Goal: Task Accomplishment & Management: Manage account settings

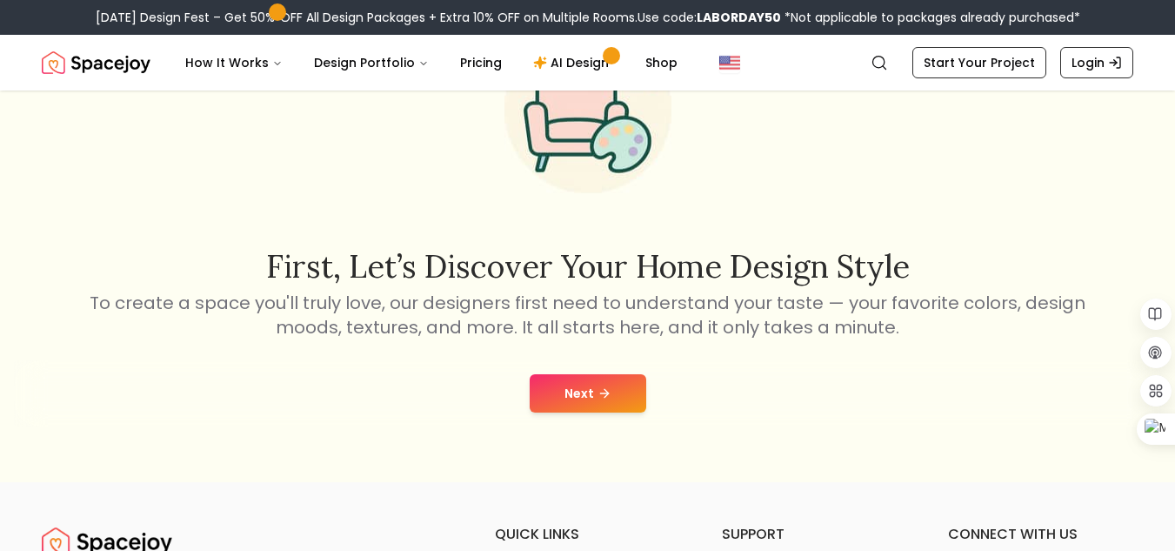
scroll to position [174, 0]
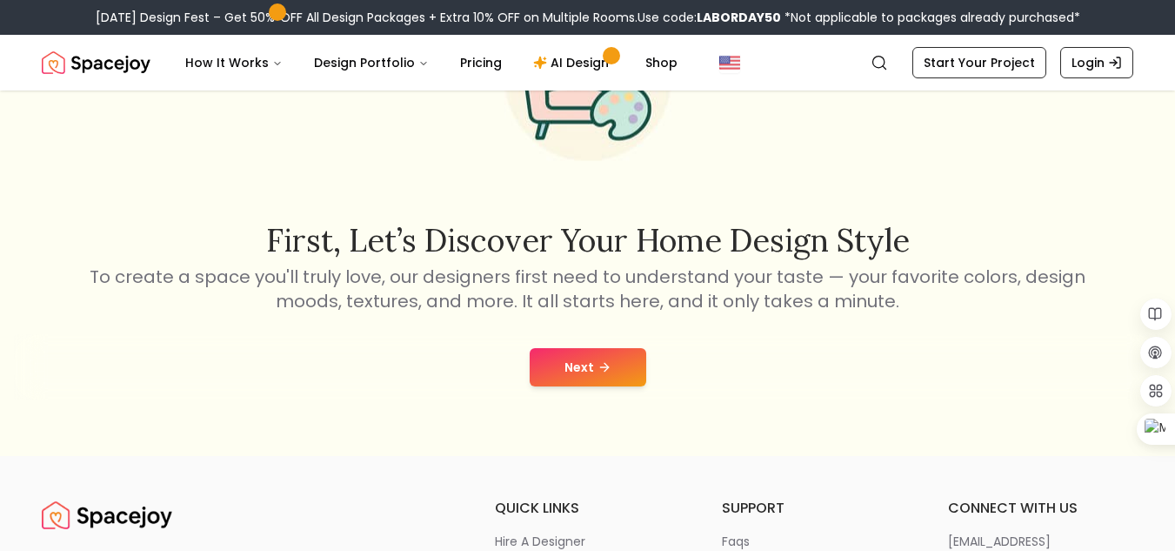
click at [604, 380] on button "Next" at bounding box center [588, 367] width 117 height 38
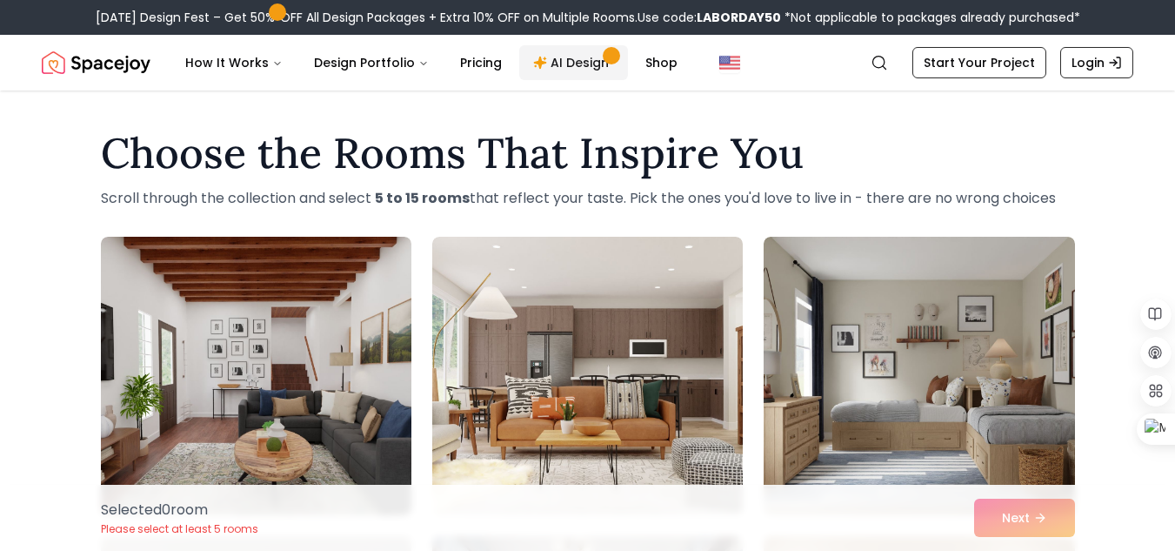
click at [574, 64] on link "AI Design" at bounding box center [573, 62] width 109 height 35
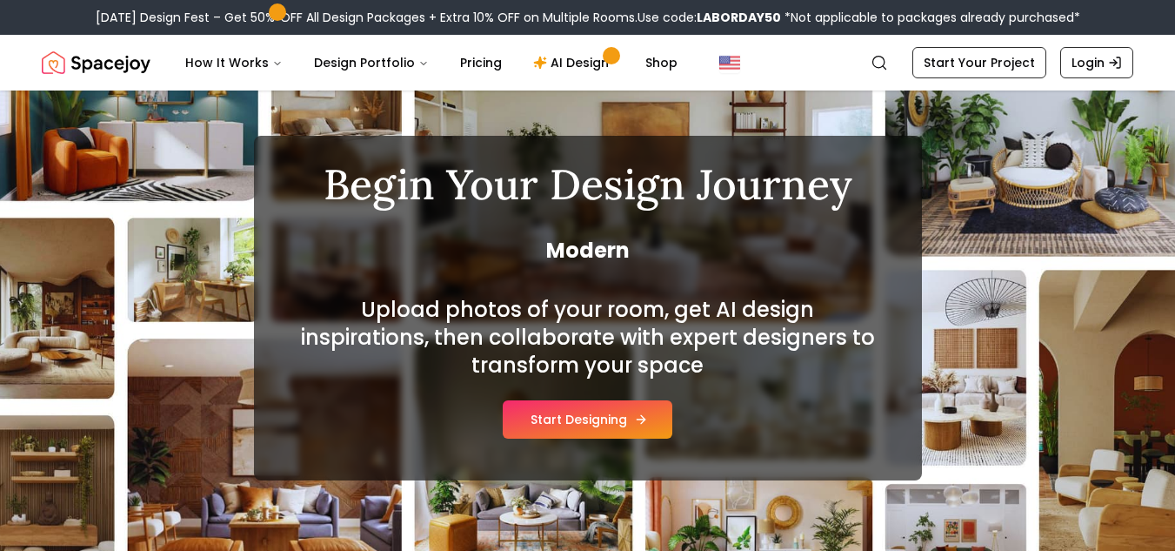
scroll to position [87, 0]
click at [631, 426] on button "Start Designing" at bounding box center [588, 419] width 170 height 38
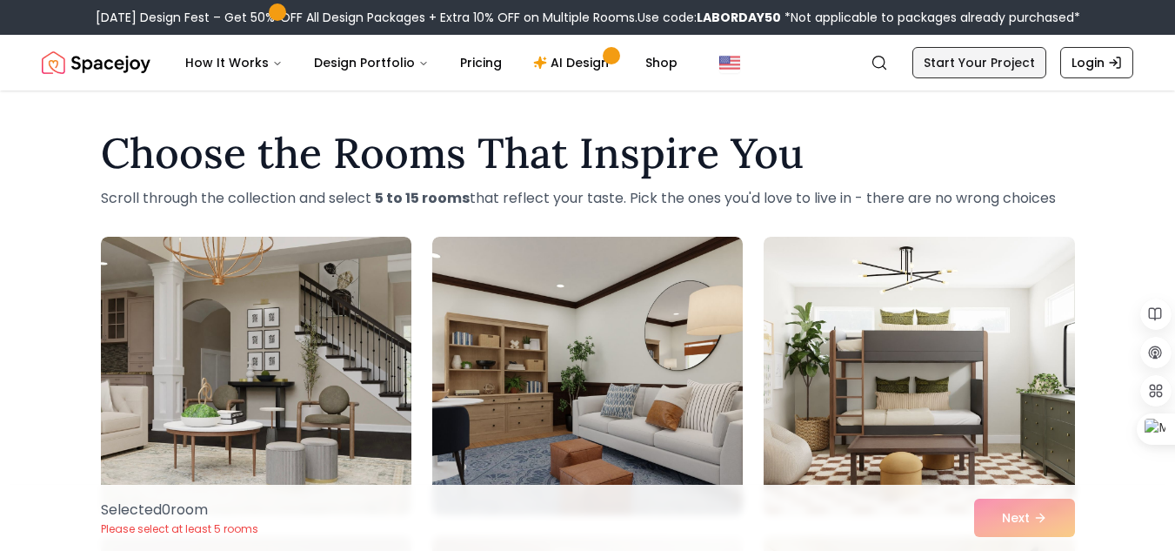
click at [982, 64] on link "Start Your Project" at bounding box center [980, 62] width 134 height 31
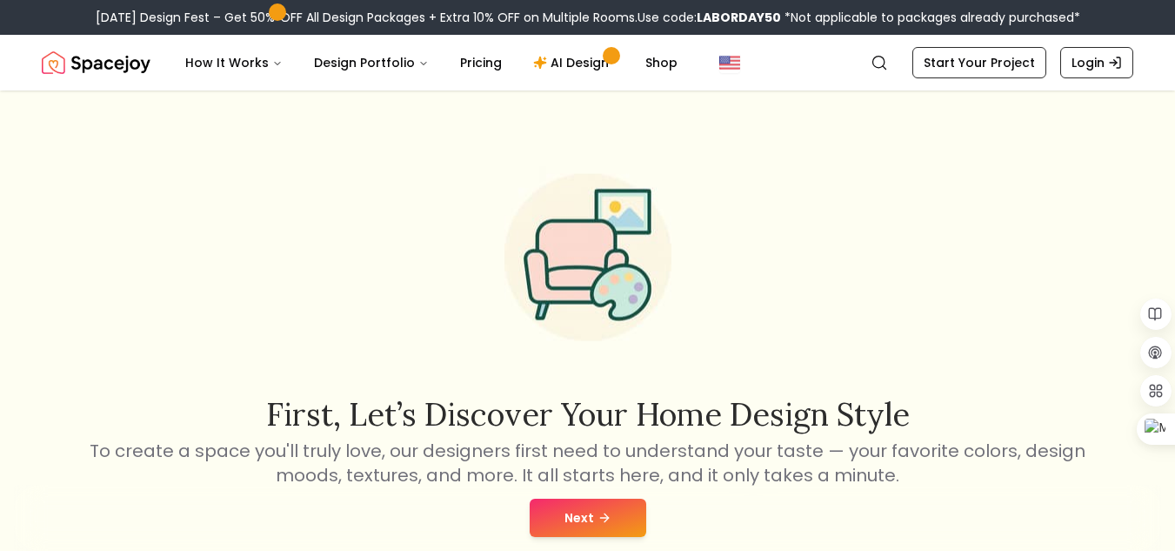
click at [598, 517] on icon at bounding box center [605, 518] width 14 height 14
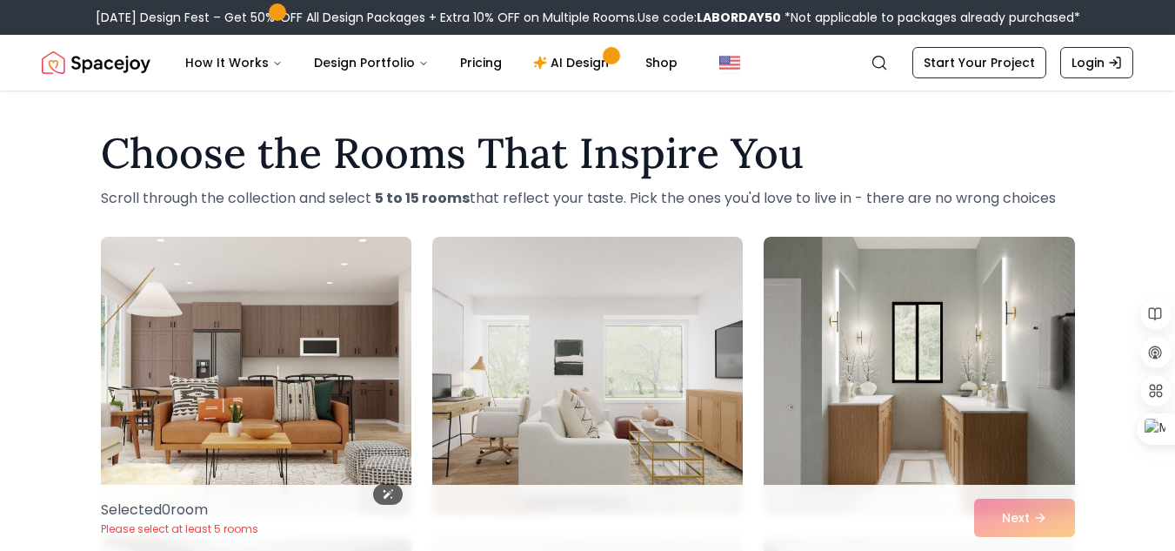
click at [190, 342] on img at bounding box center [256, 376] width 326 height 292
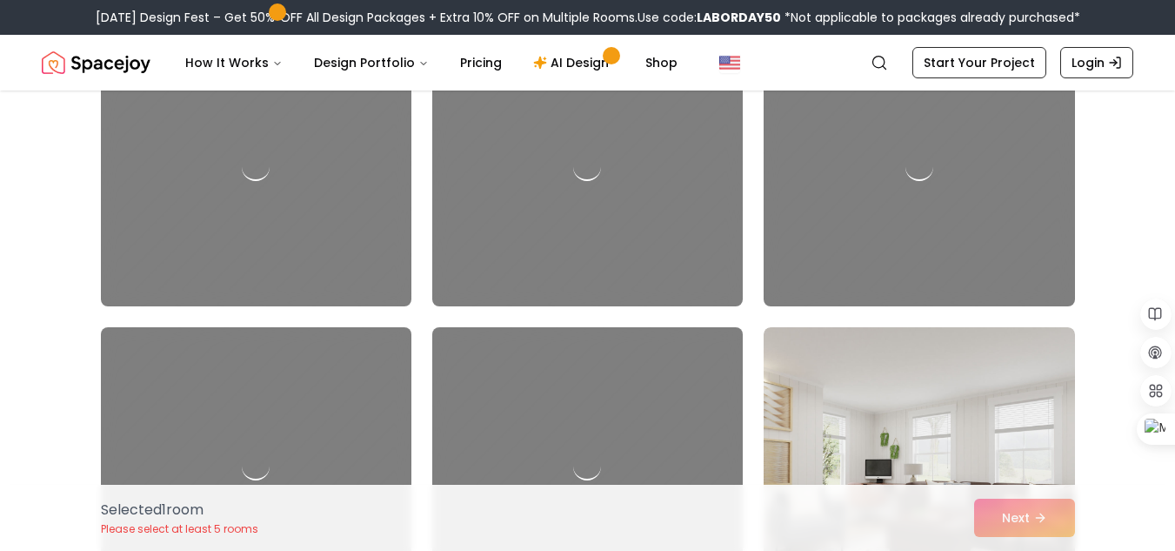
scroll to position [2610, 0]
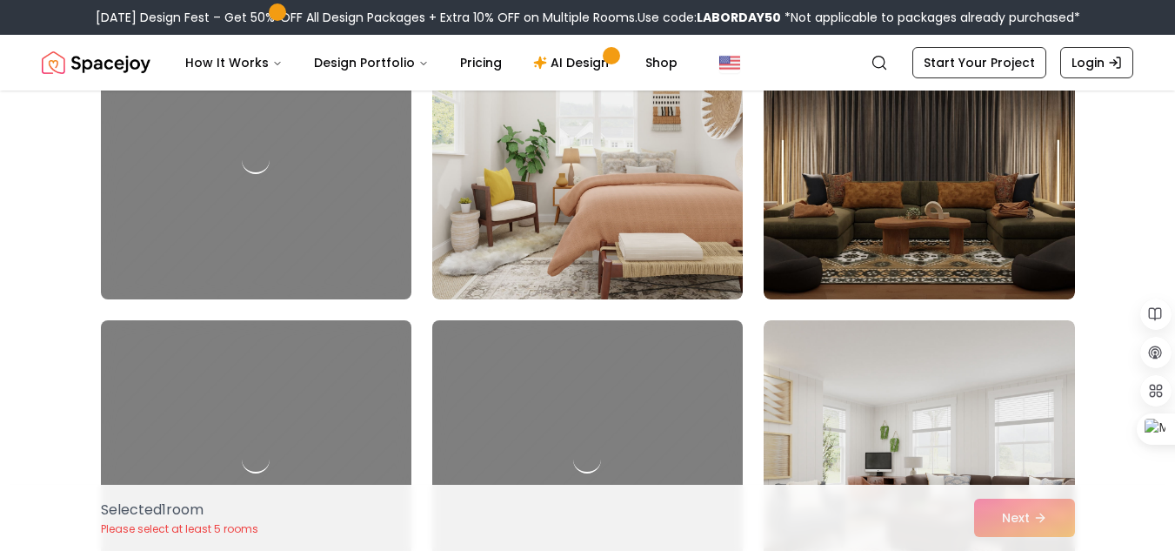
click at [1041, 513] on div "Selected 1 room Please select at least 5 rooms Next" at bounding box center [588, 518] width 1002 height 66
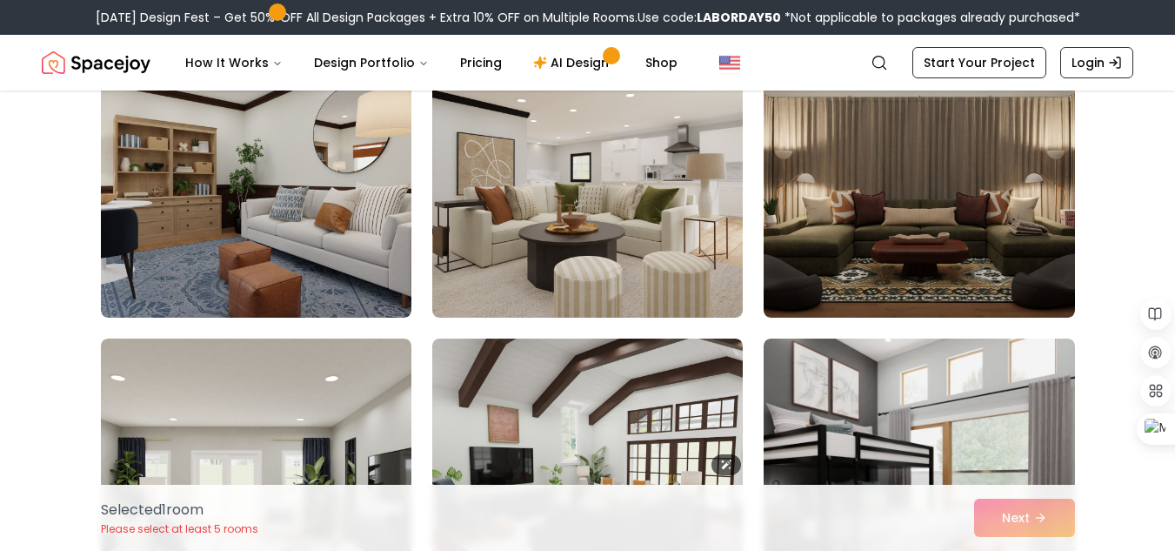
scroll to position [2175, 0]
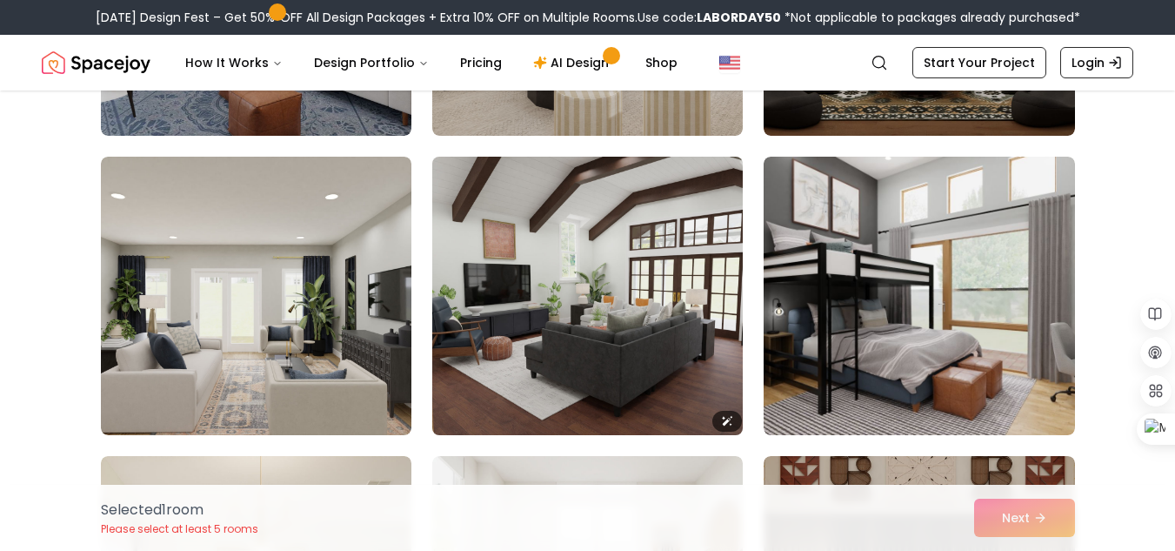
click at [671, 345] on img at bounding box center [588, 296] width 326 height 292
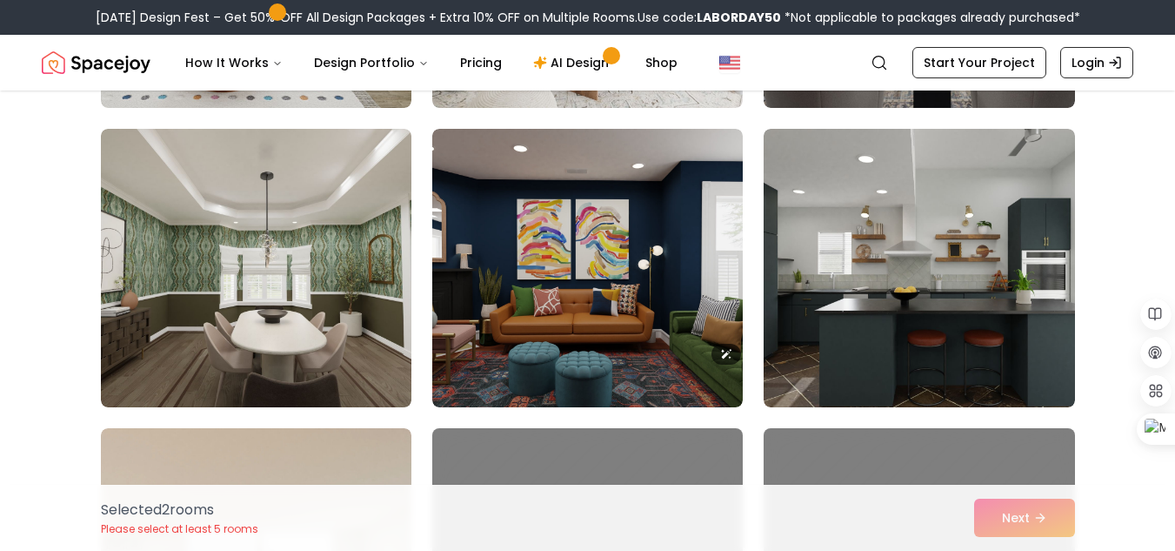
scroll to position [3741, 0]
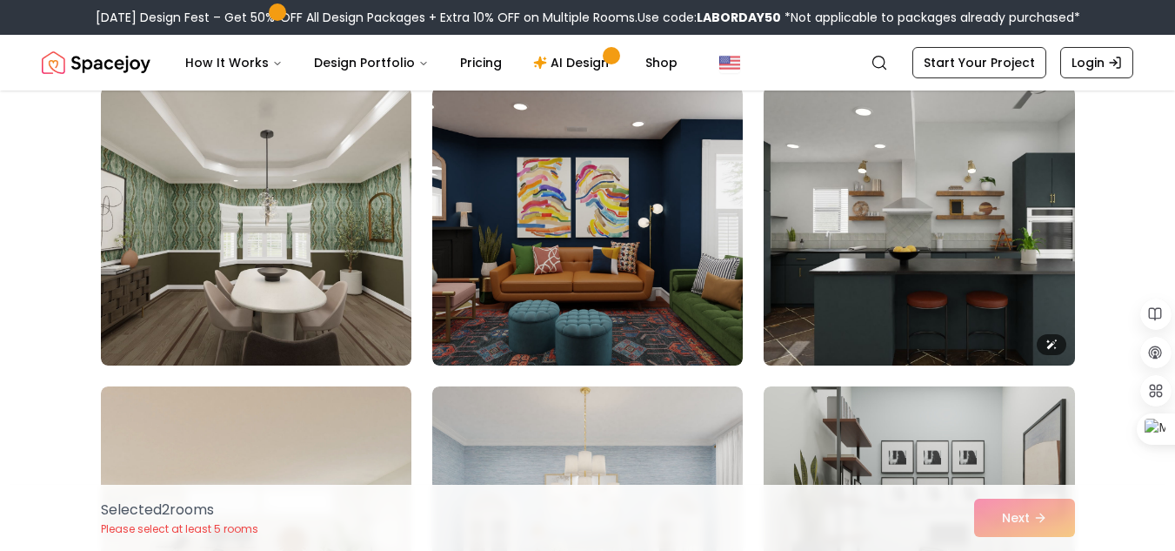
click at [925, 325] on img at bounding box center [919, 226] width 326 height 292
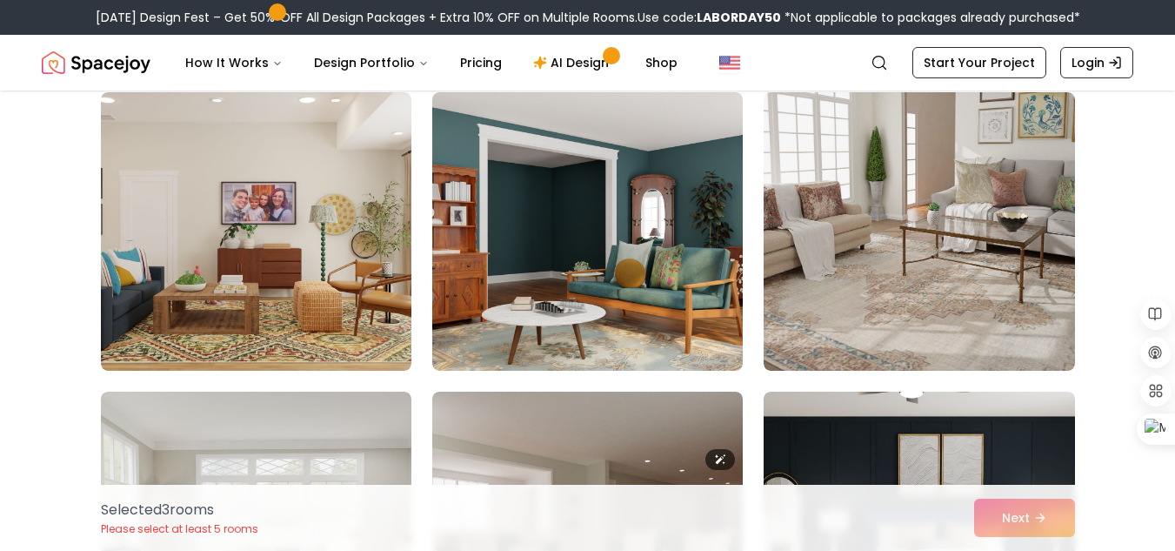
scroll to position [6352, 0]
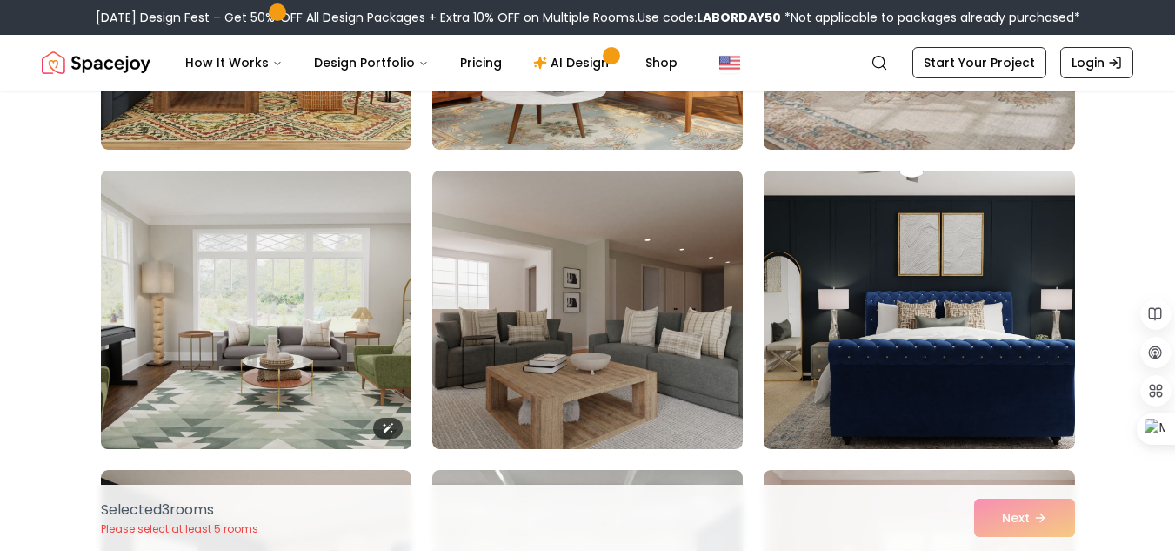
click at [268, 420] on img at bounding box center [256, 310] width 326 height 292
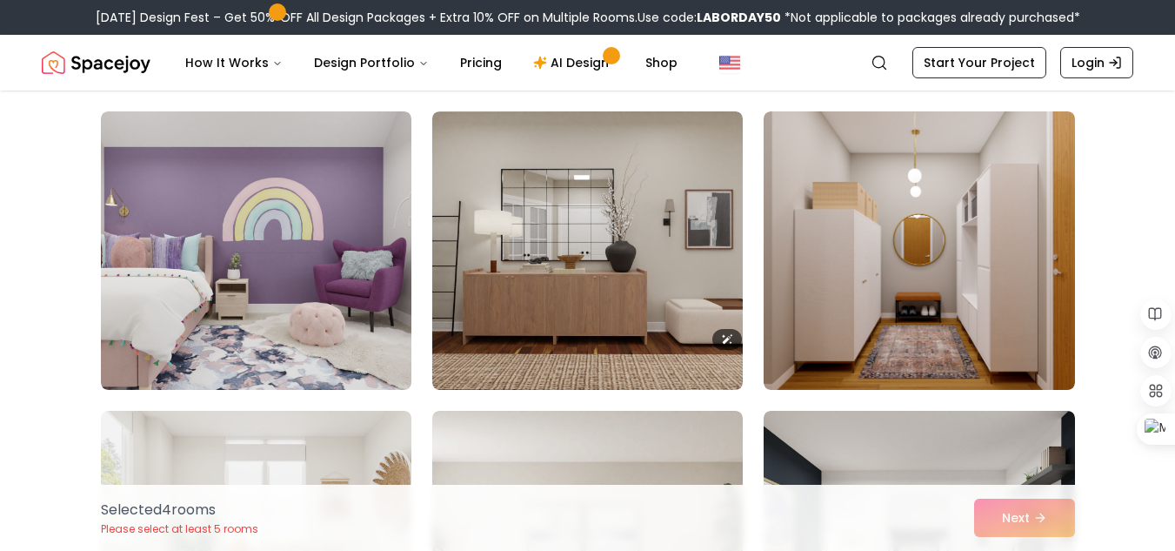
scroll to position [7570, 0]
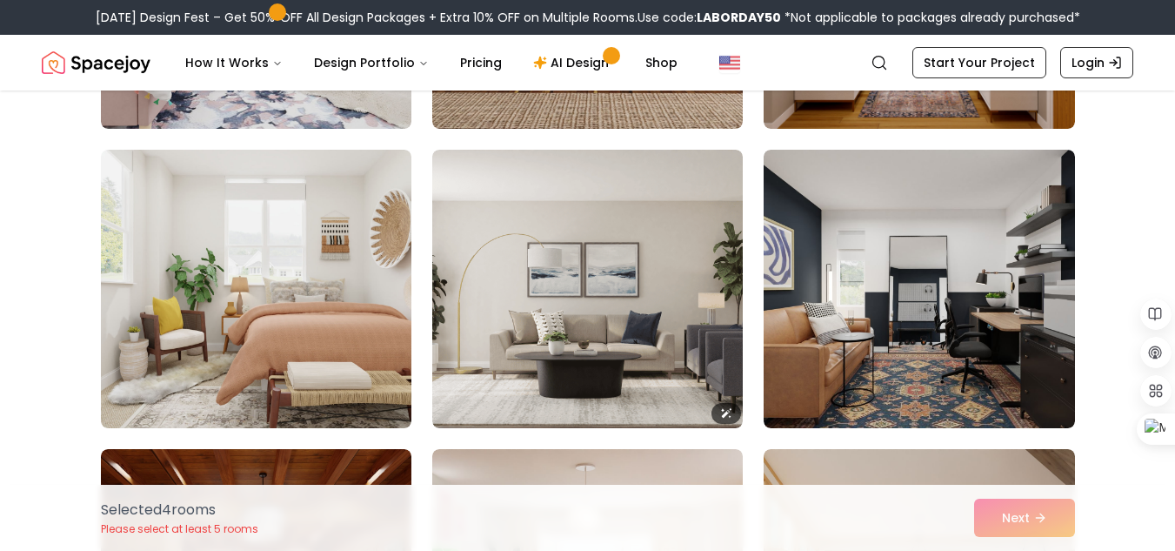
click at [593, 337] on img at bounding box center [587, 289] width 311 height 278
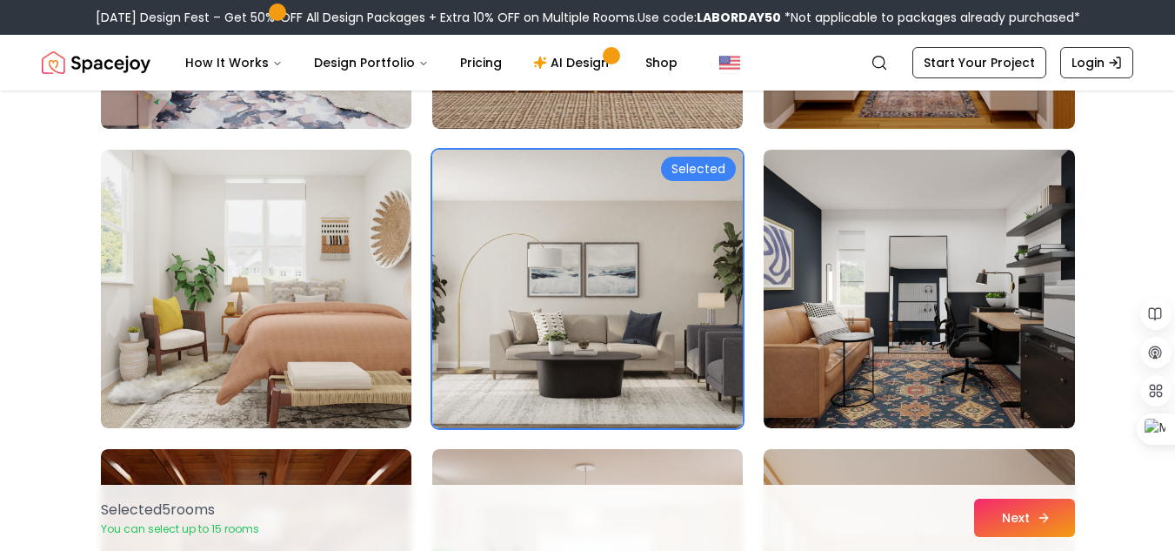
click at [1001, 525] on button "Next" at bounding box center [1024, 518] width 101 height 38
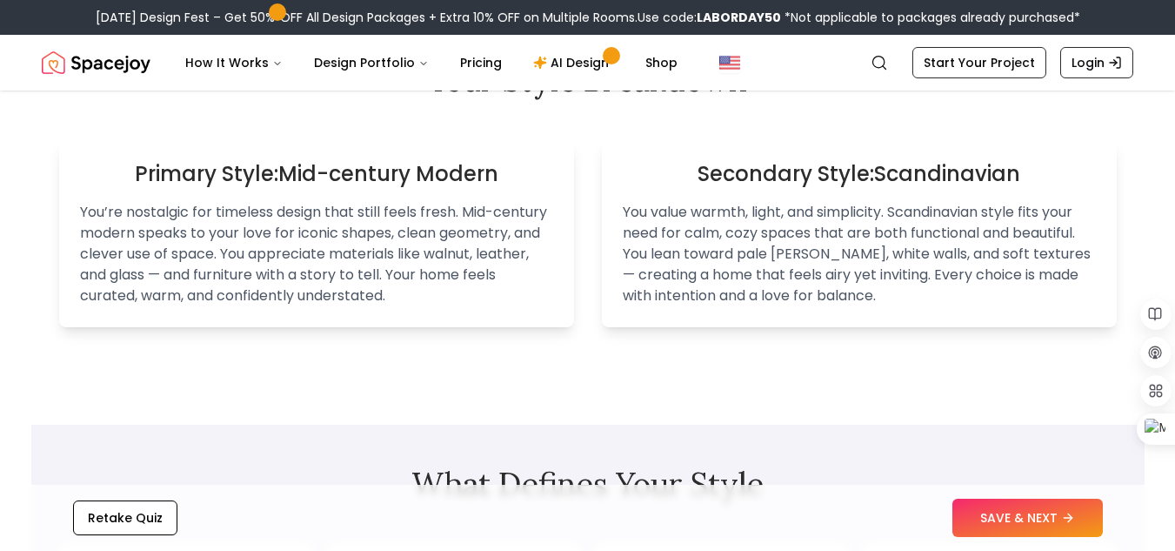
scroll to position [1218, 0]
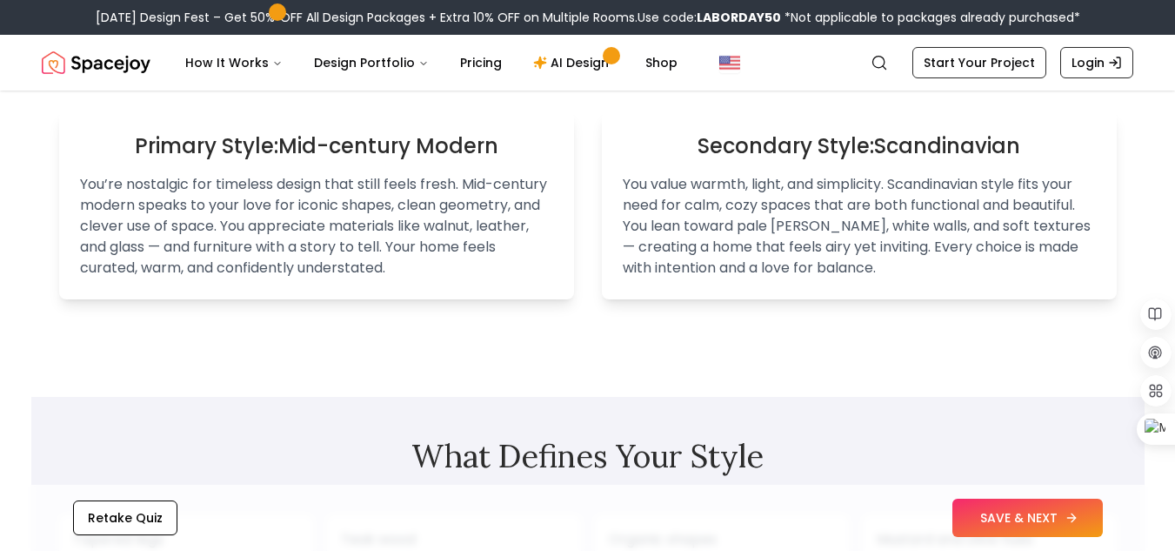
click at [1068, 514] on icon at bounding box center [1072, 518] width 14 height 14
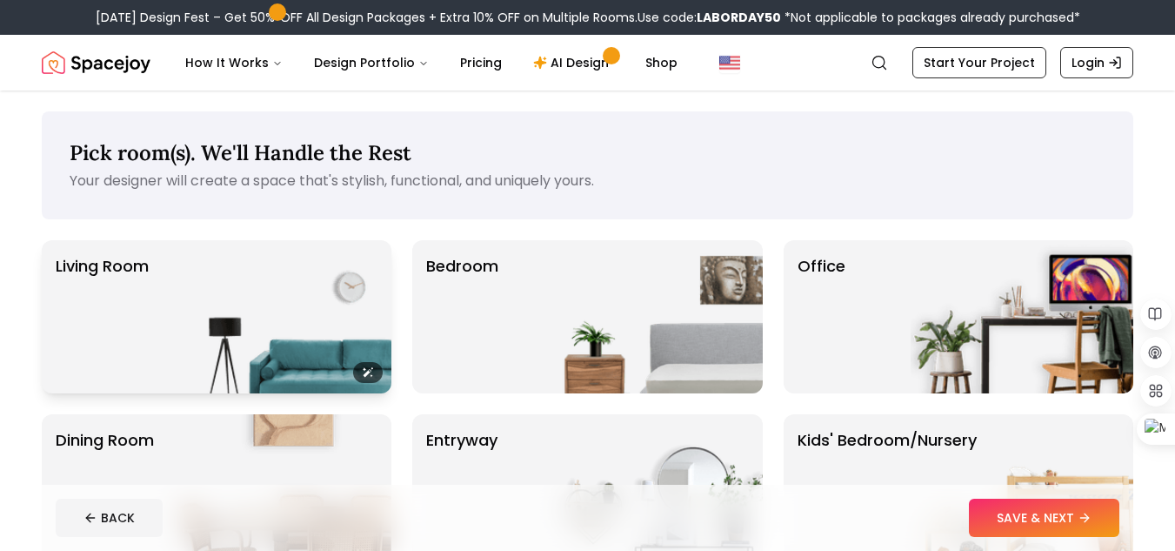
click at [271, 295] on img at bounding box center [280, 316] width 223 height 153
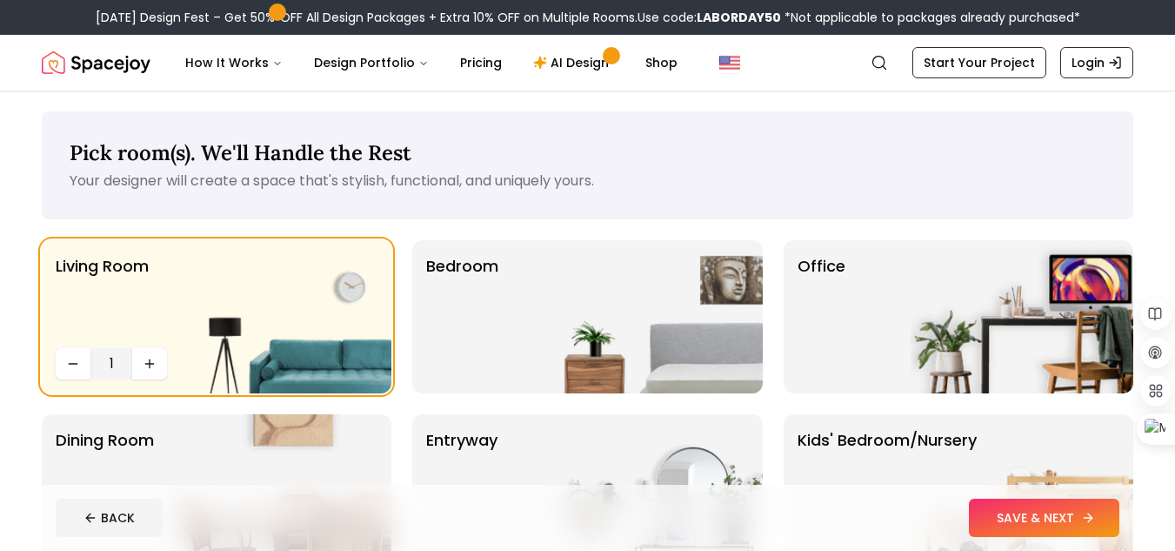
click at [1040, 526] on button "SAVE & NEXT" at bounding box center [1044, 518] width 151 height 38
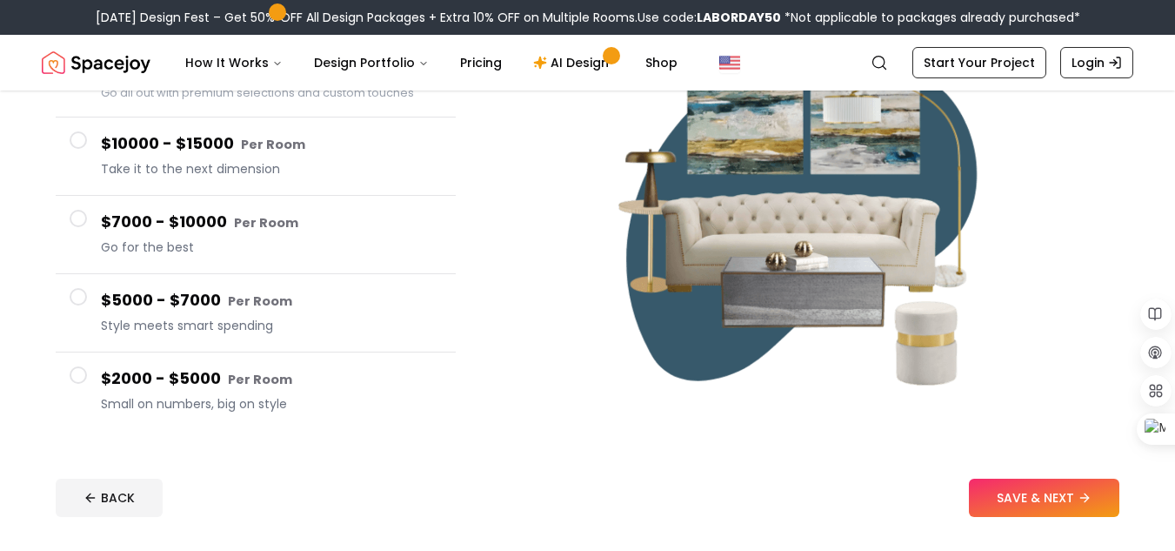
scroll to position [174, 0]
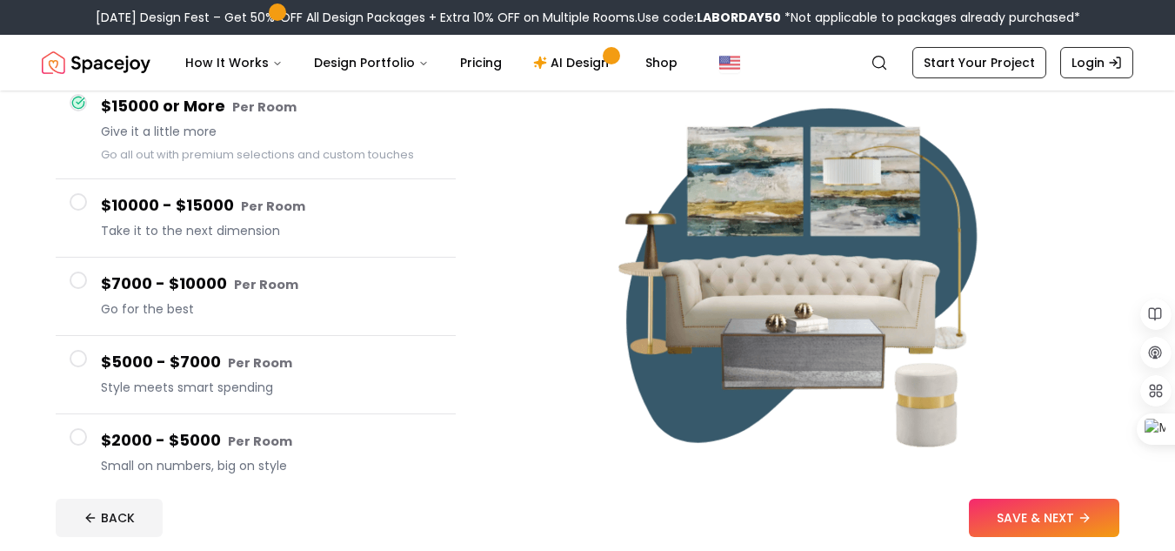
click at [70, 441] on span at bounding box center [78, 436] width 17 height 17
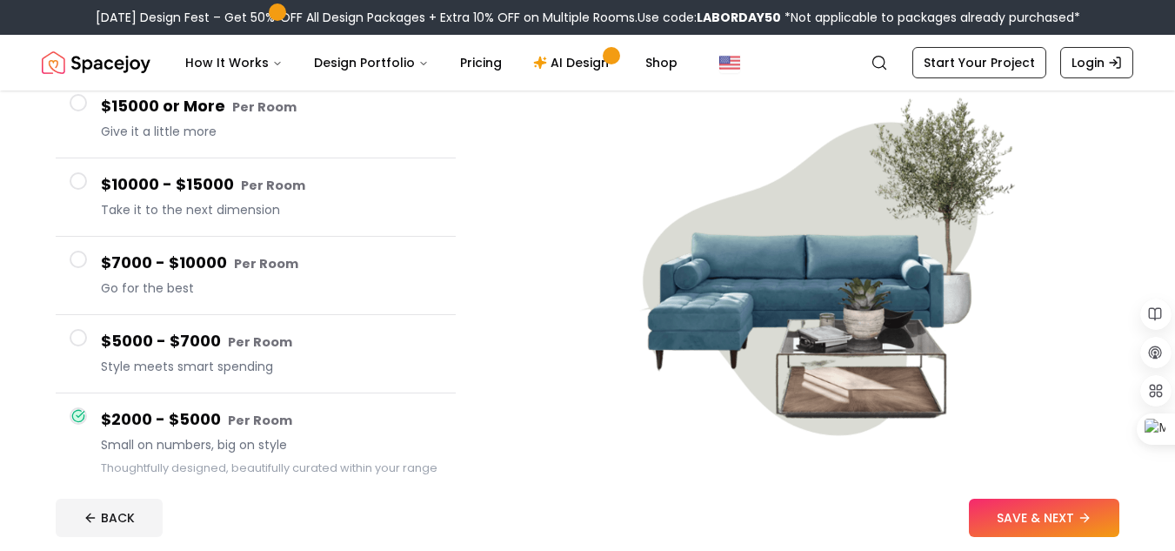
click at [83, 338] on span at bounding box center [78, 337] width 17 height 17
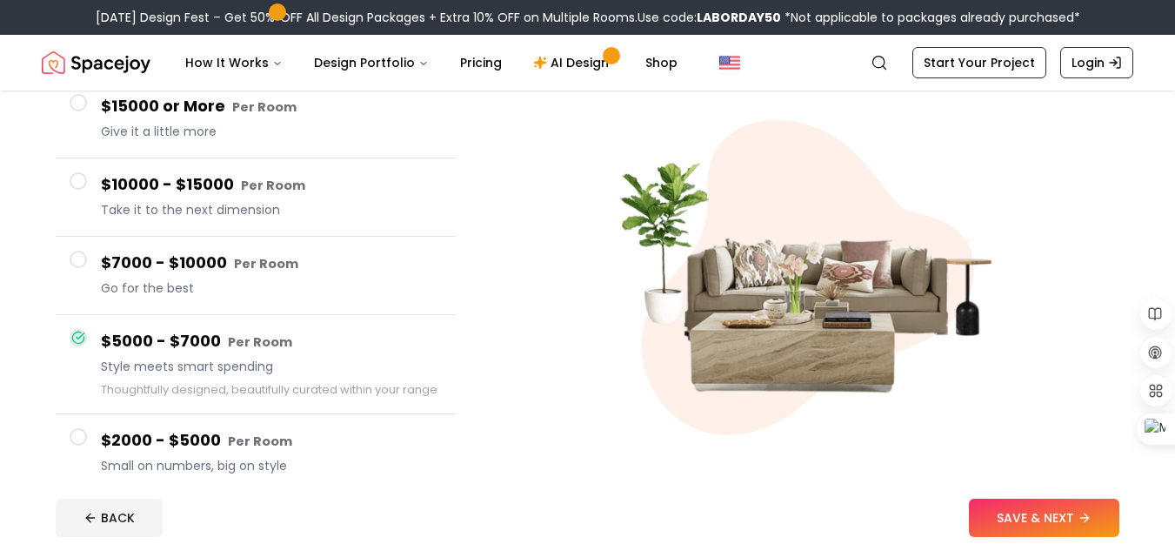
click at [76, 264] on span at bounding box center [78, 259] width 17 height 17
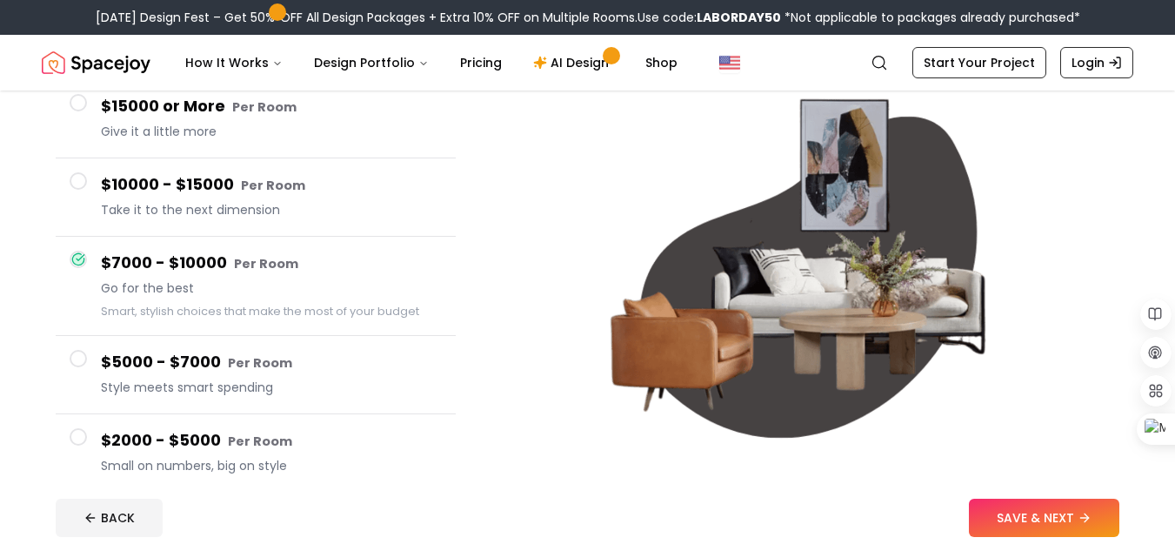
click at [78, 358] on span at bounding box center [78, 358] width 17 height 17
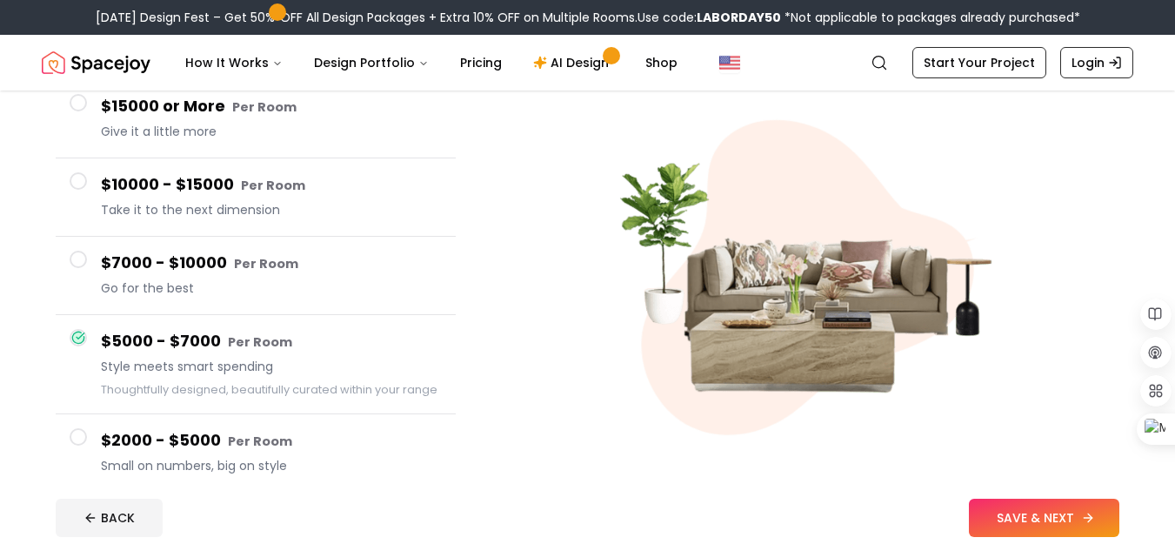
click at [1062, 534] on button "SAVE & NEXT" at bounding box center [1044, 518] width 151 height 38
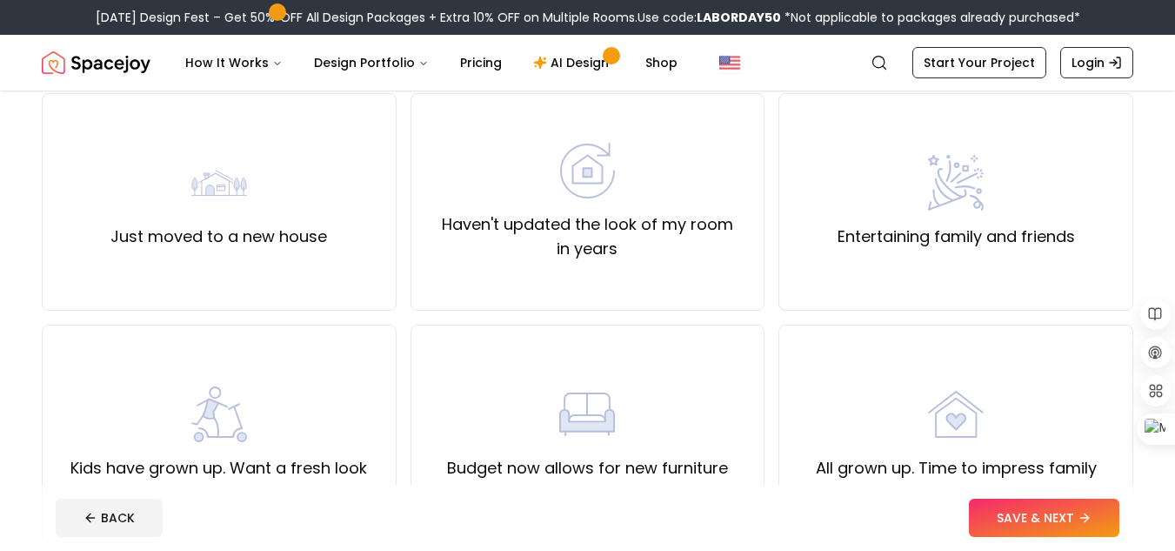
scroll to position [261, 0]
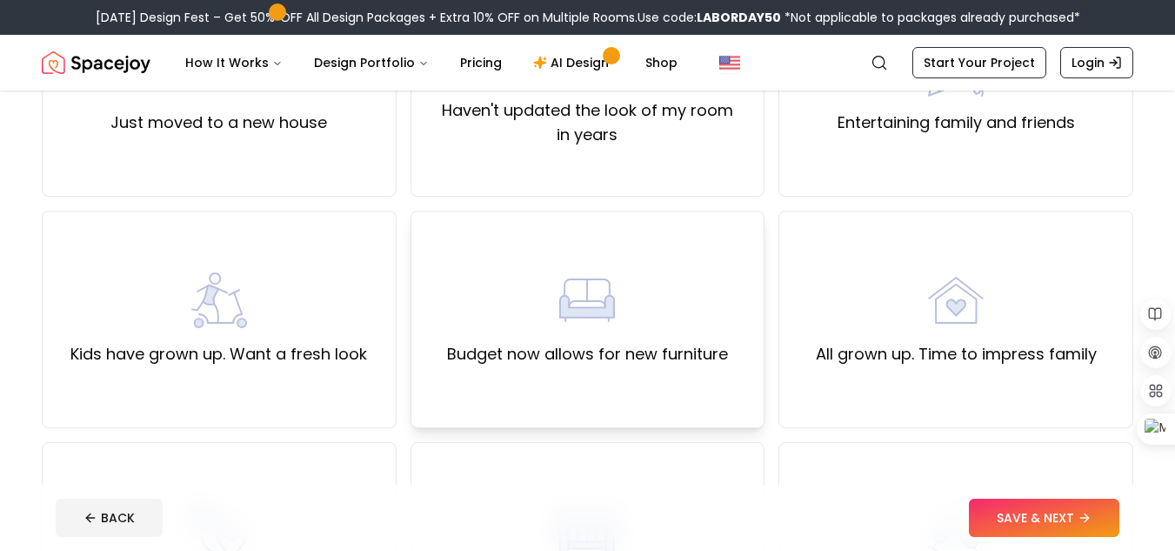
click at [581, 332] on div "Budget now allows for new furniture" at bounding box center [587, 319] width 281 height 94
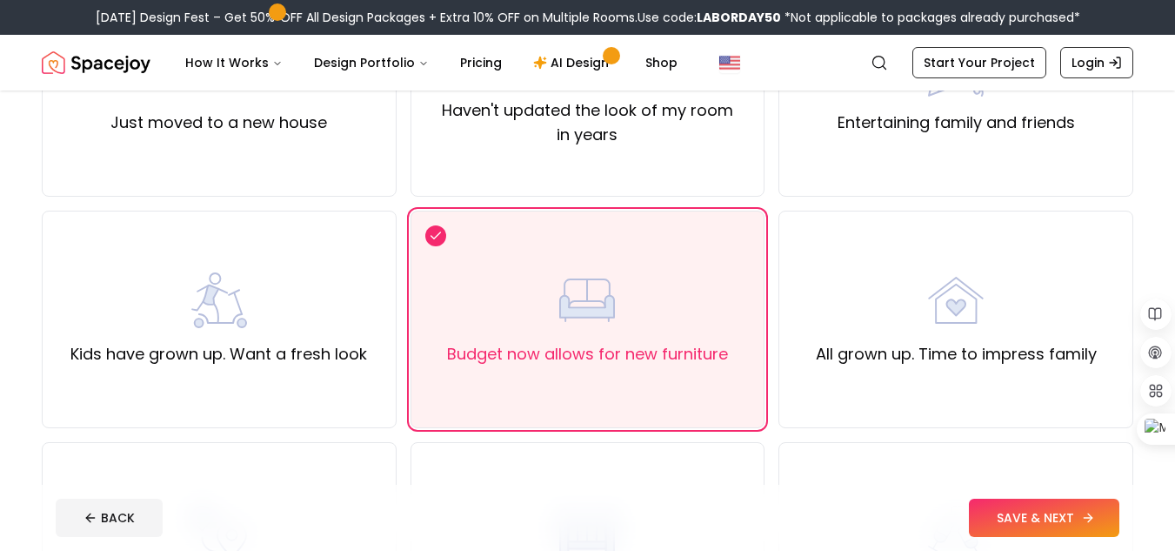
click at [1069, 519] on button "SAVE & NEXT" at bounding box center [1044, 518] width 151 height 38
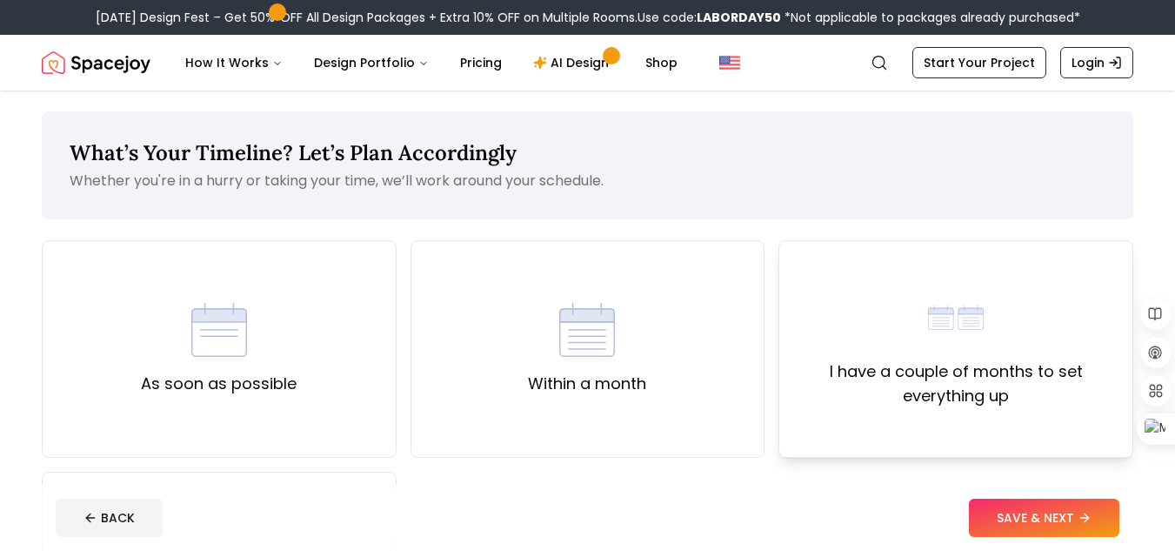
click at [894, 379] on label "I have a couple of months to set everything up" at bounding box center [956, 383] width 325 height 49
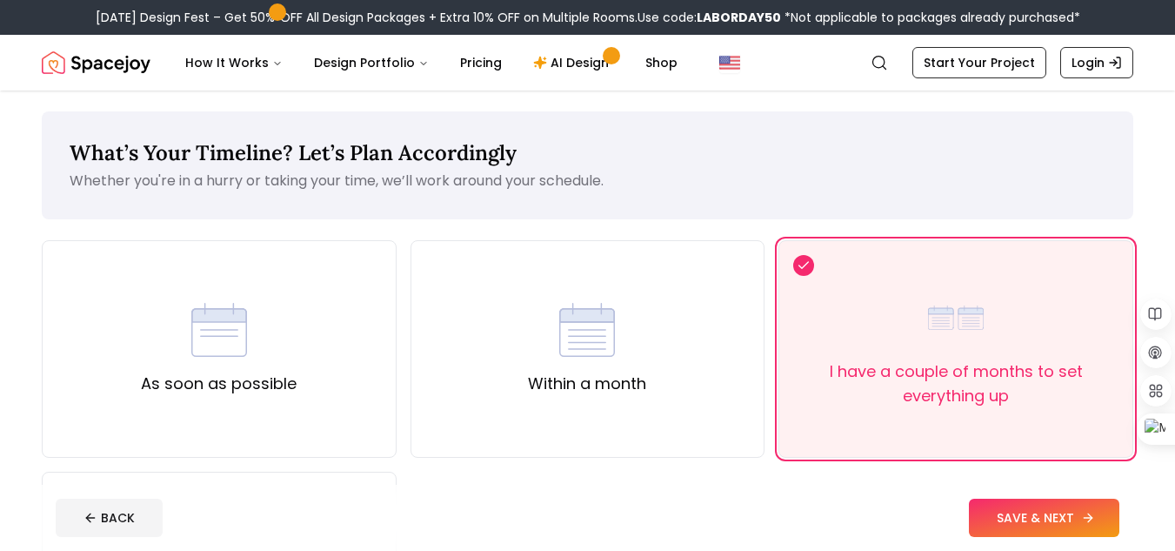
click at [1007, 525] on button "SAVE & NEXT" at bounding box center [1044, 518] width 151 height 38
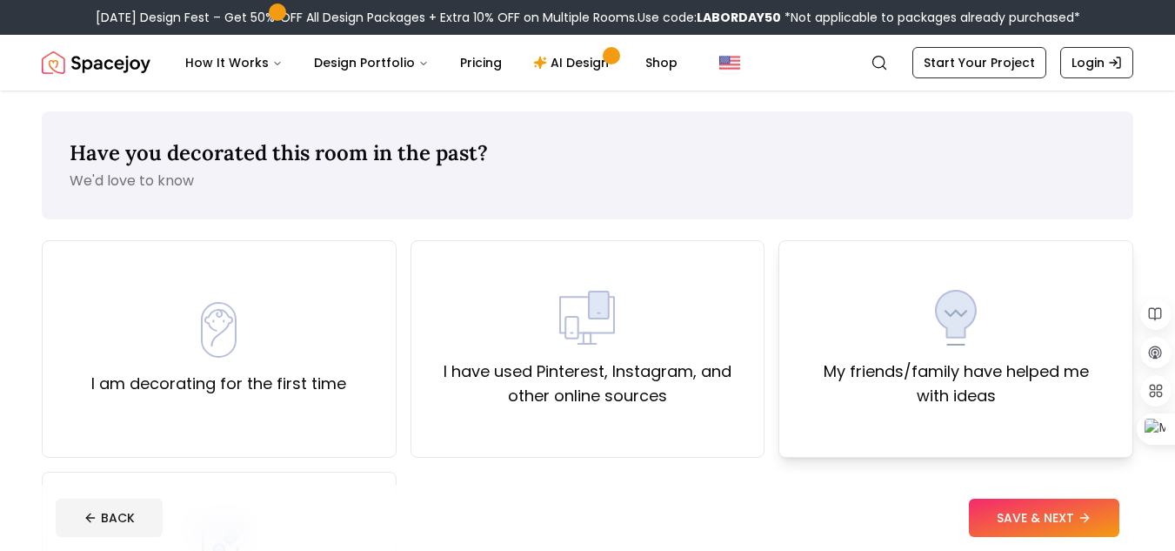
click at [877, 373] on label "My friends/family have helped me with ideas" at bounding box center [956, 383] width 325 height 49
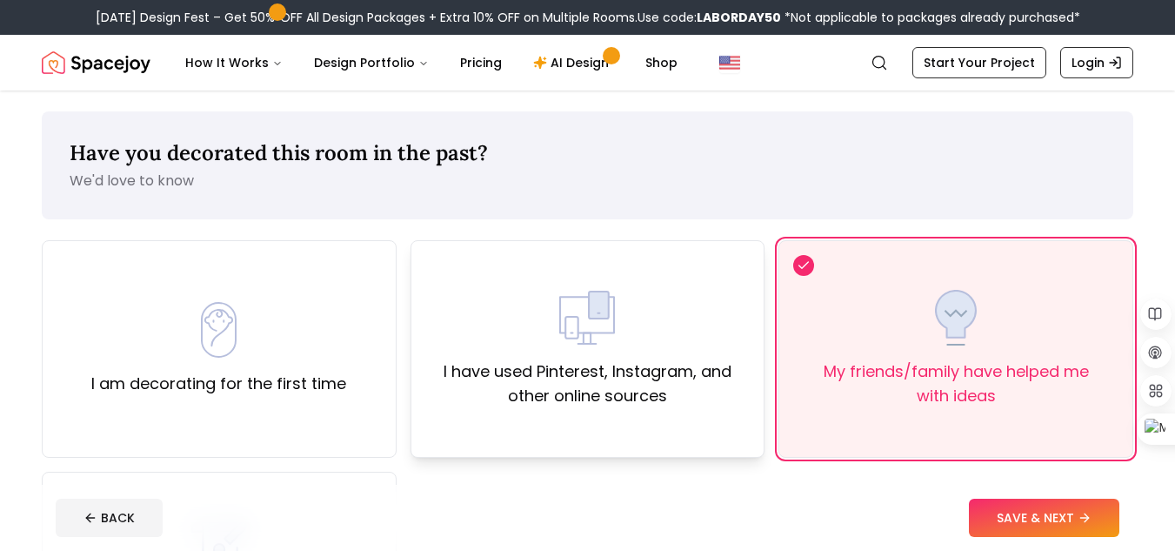
click at [676, 375] on label "I have used Pinterest, Instagram, and other online sources" at bounding box center [587, 383] width 325 height 49
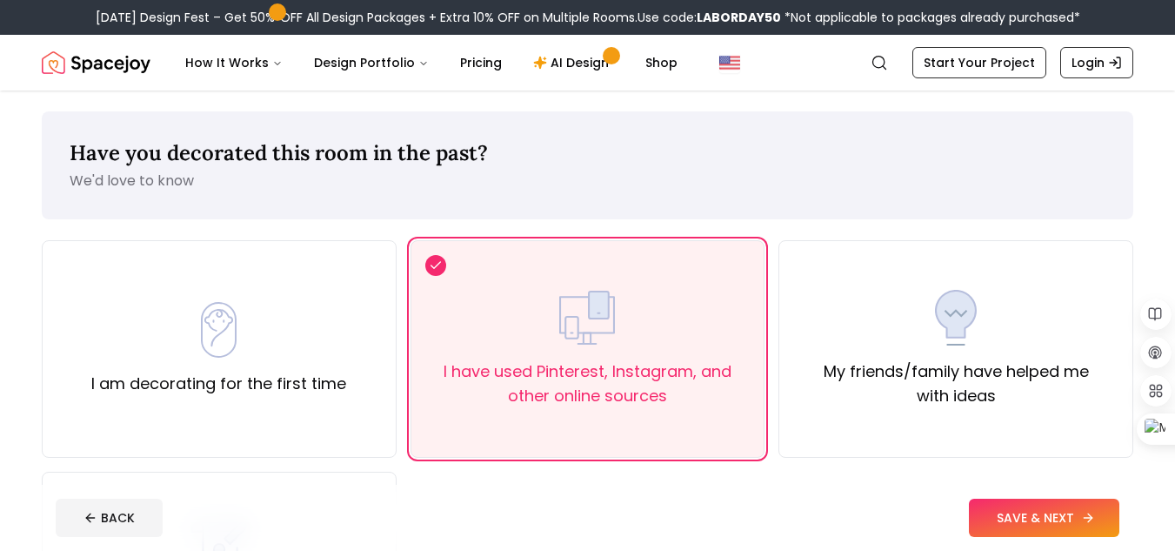
click at [1006, 512] on button "SAVE & NEXT" at bounding box center [1044, 518] width 151 height 38
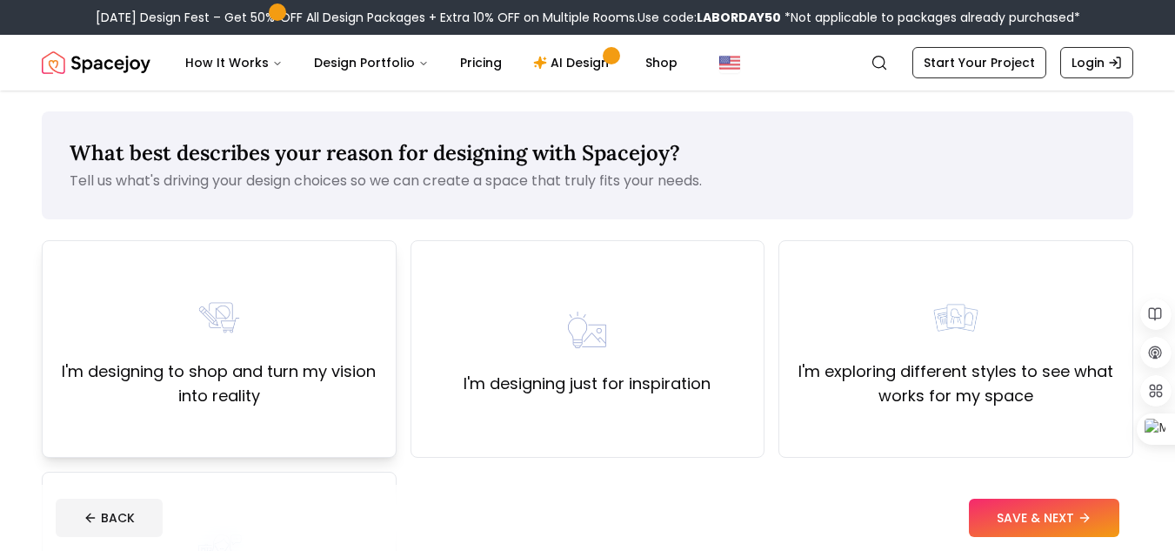
click at [354, 398] on label "I'm designing to shop and turn my vision into reality" at bounding box center [219, 383] width 325 height 49
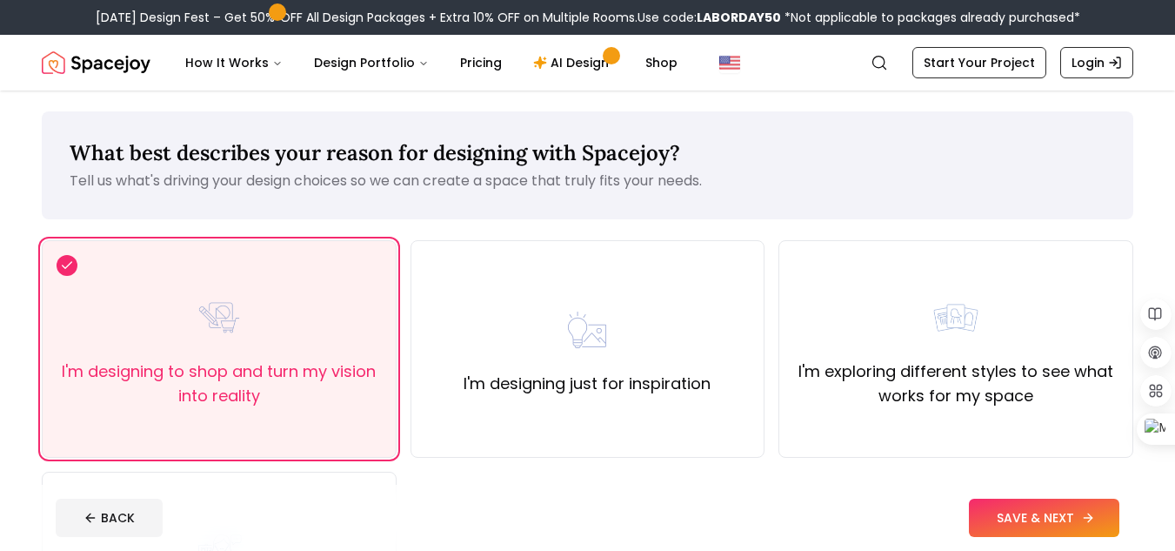
click at [1091, 522] on icon at bounding box center [1089, 518] width 14 height 14
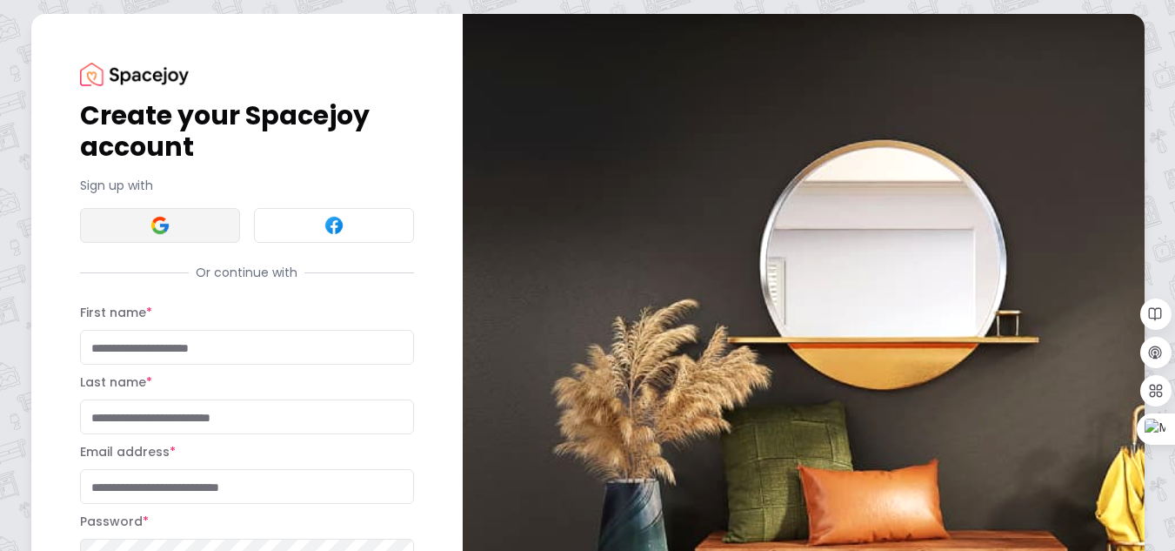
click at [144, 218] on button at bounding box center [160, 225] width 160 height 35
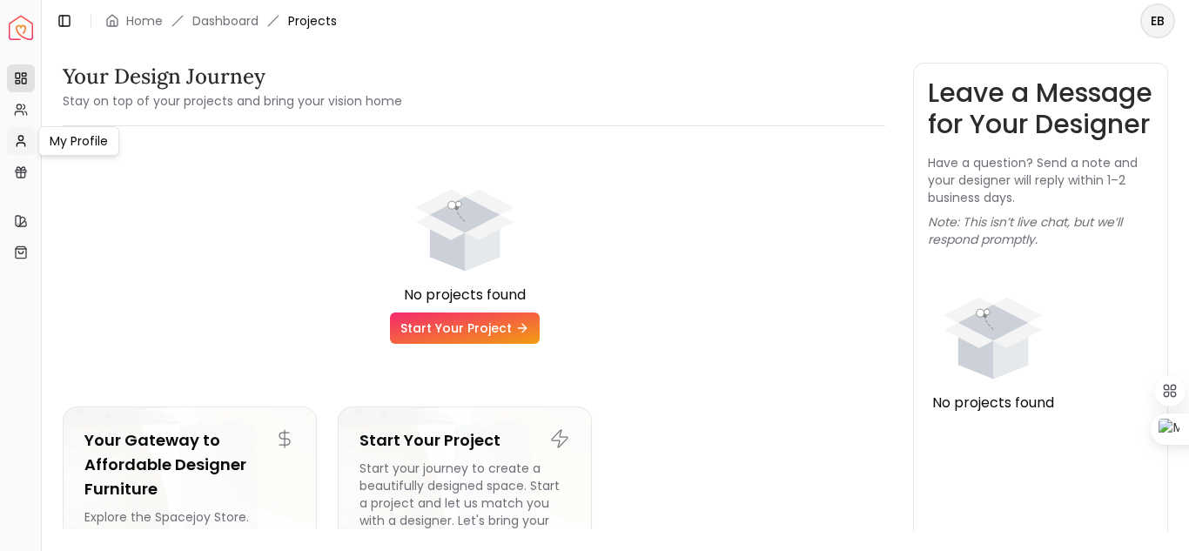
click at [16, 140] on icon at bounding box center [21, 141] width 14 height 14
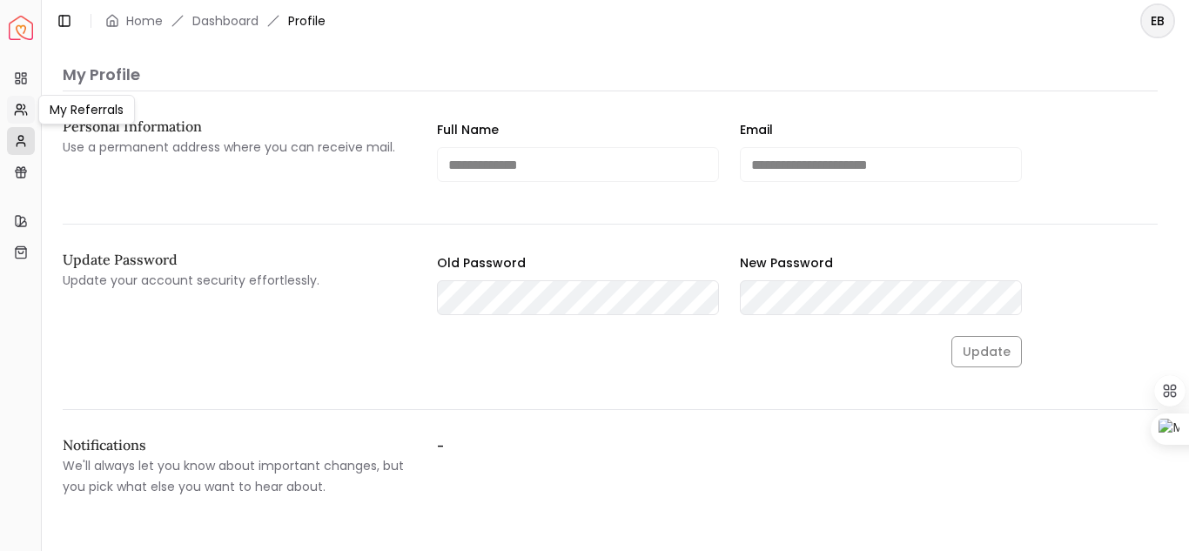
click at [25, 109] on icon at bounding box center [21, 110] width 14 height 14
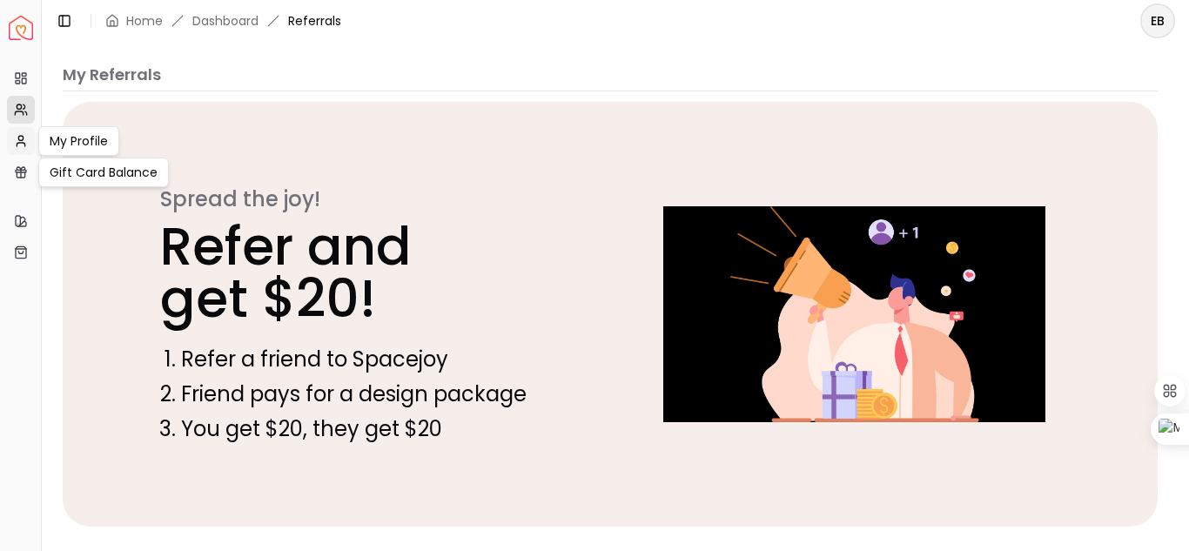
click at [23, 145] on icon at bounding box center [21, 141] width 14 height 14
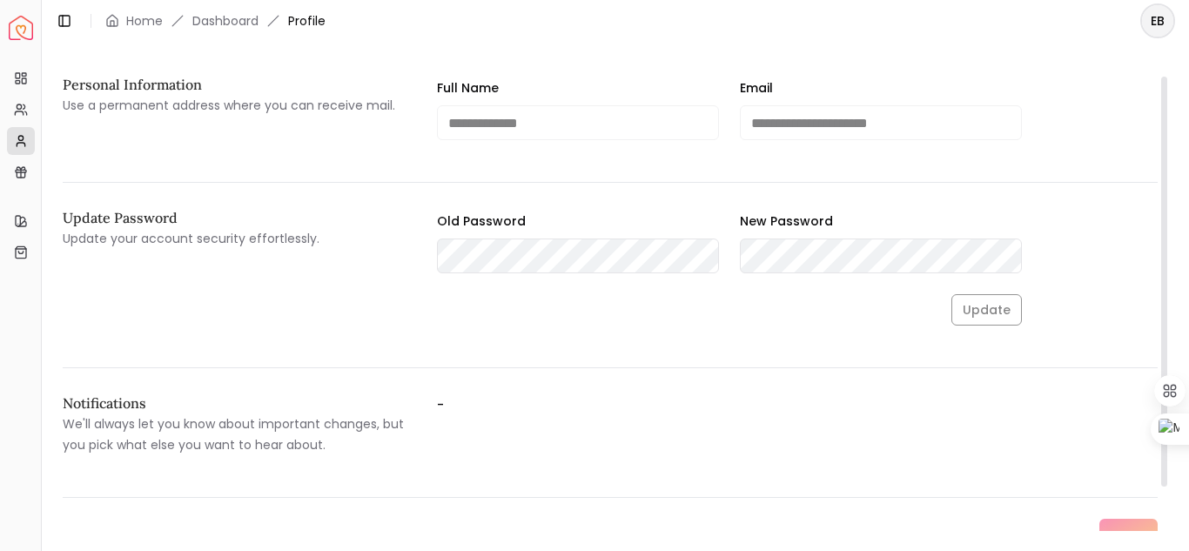
scroll to position [64, 0]
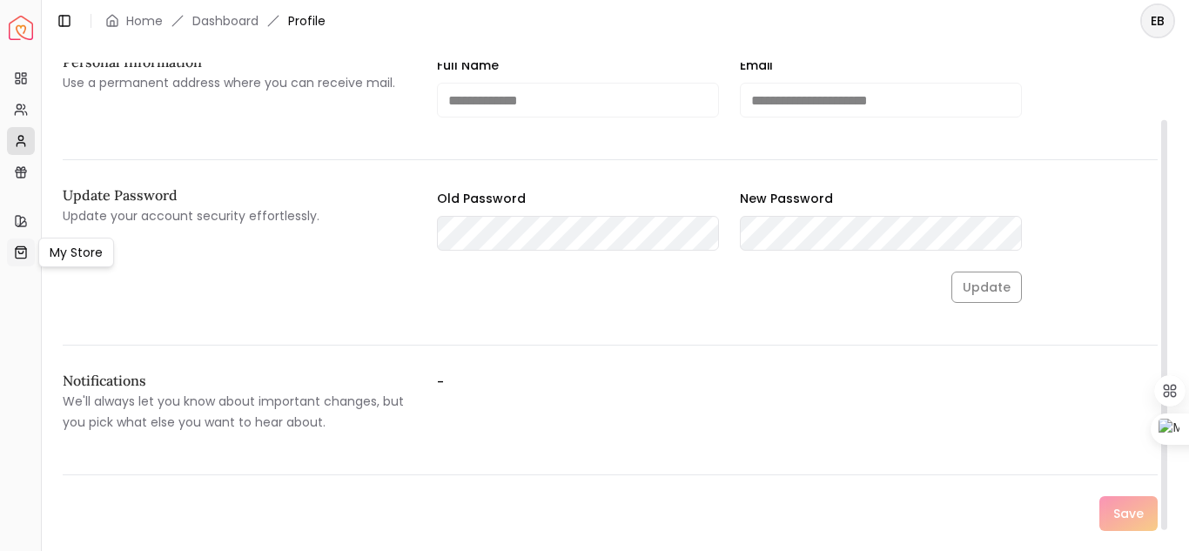
click at [23, 253] on icon at bounding box center [21, 252] width 14 height 14
click at [7, 228] on link "My Style" at bounding box center [21, 221] width 28 height 28
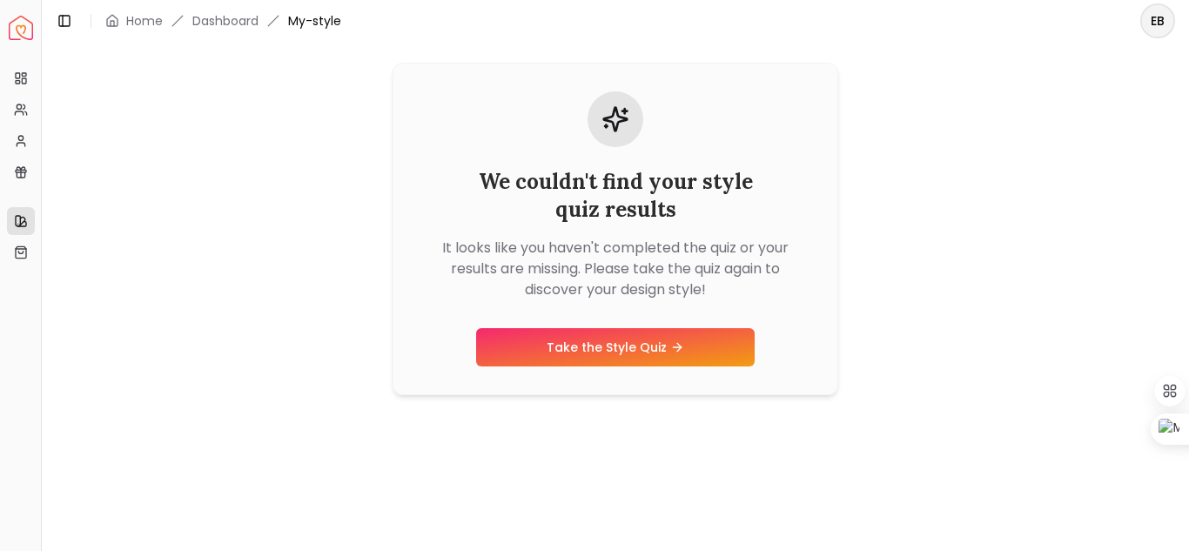
click at [19, 182] on div "Quick Links" at bounding box center [20, 193] width 27 height 28
click at [19, 177] on icon at bounding box center [21, 174] width 8 height 5
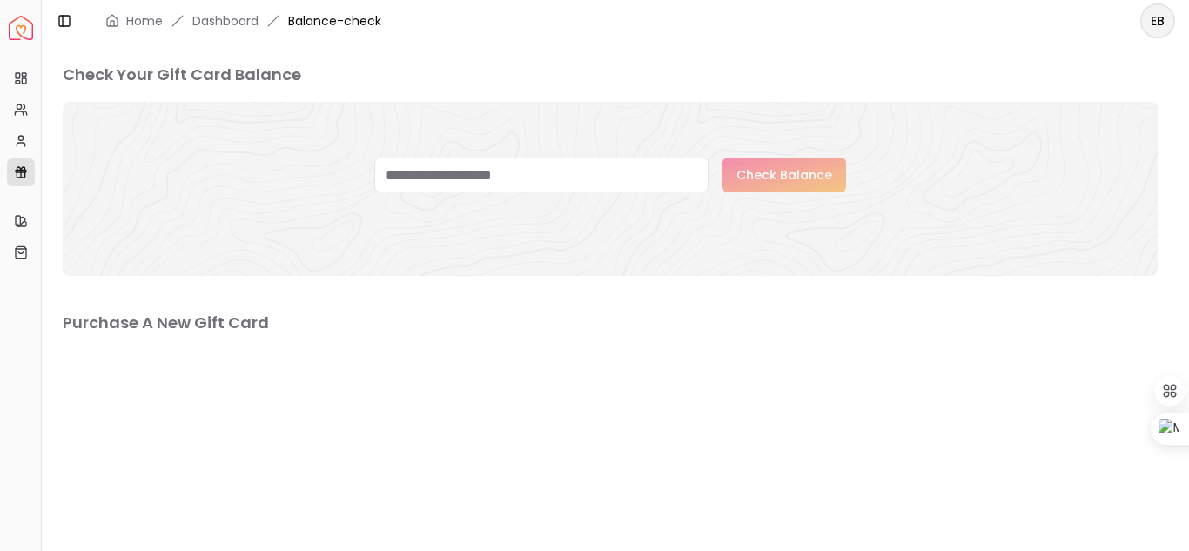
click at [21, 32] on img "Spacejoy" at bounding box center [21, 28] width 24 height 24
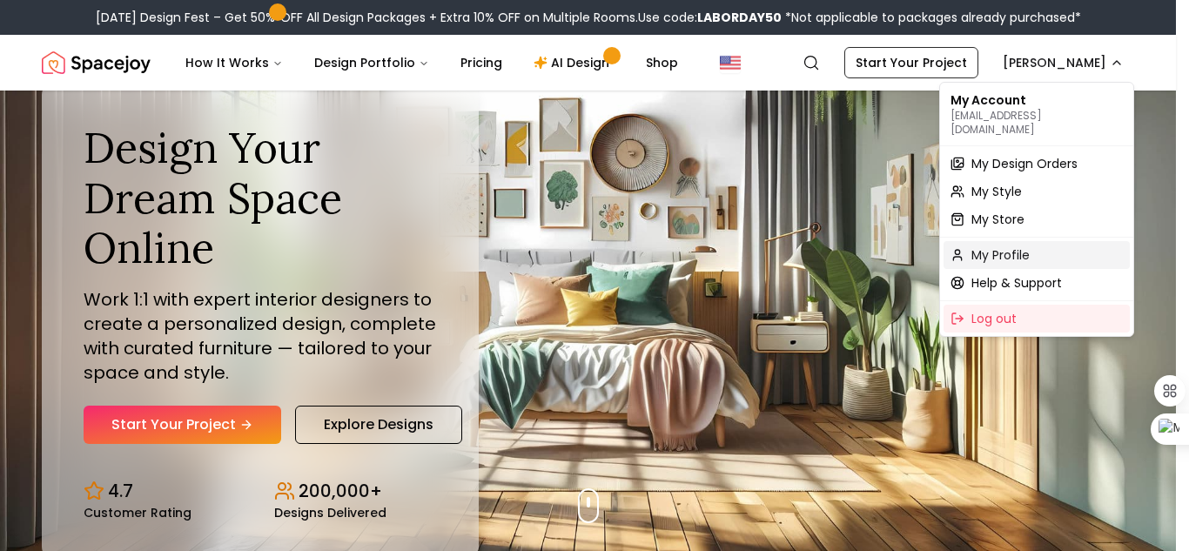
click at [1028, 246] on span "My Profile" at bounding box center [1000, 254] width 58 height 17
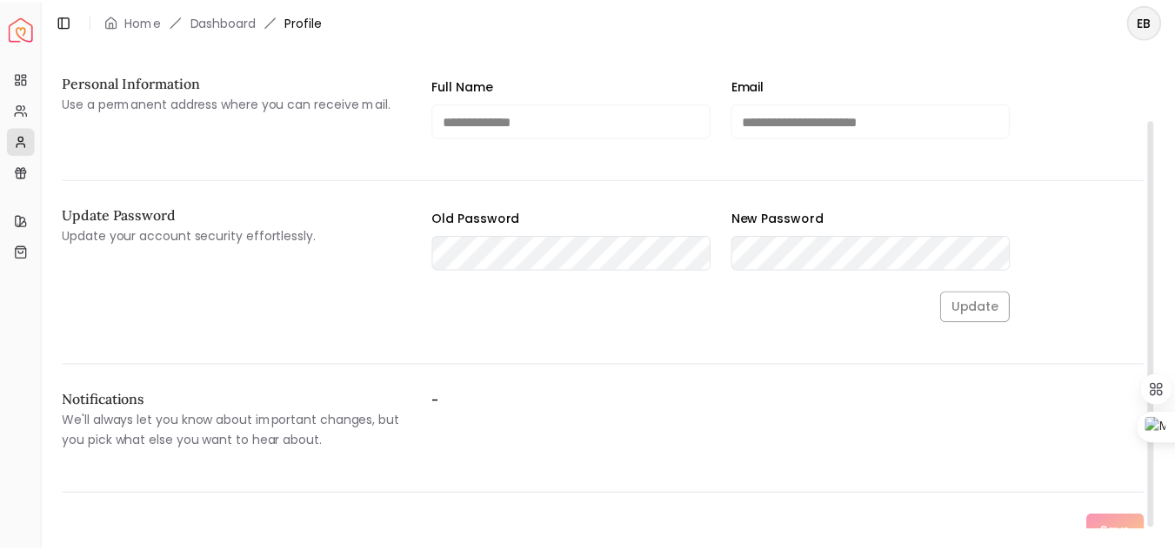
scroll to position [64, 0]
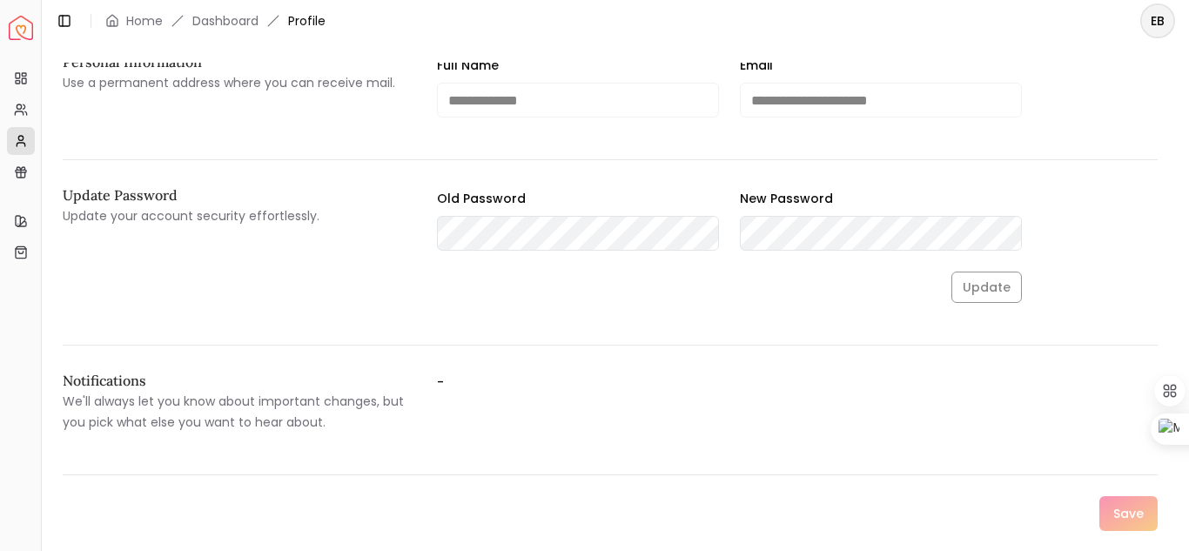
click at [23, 19] on img "Spacejoy" at bounding box center [21, 28] width 24 height 24
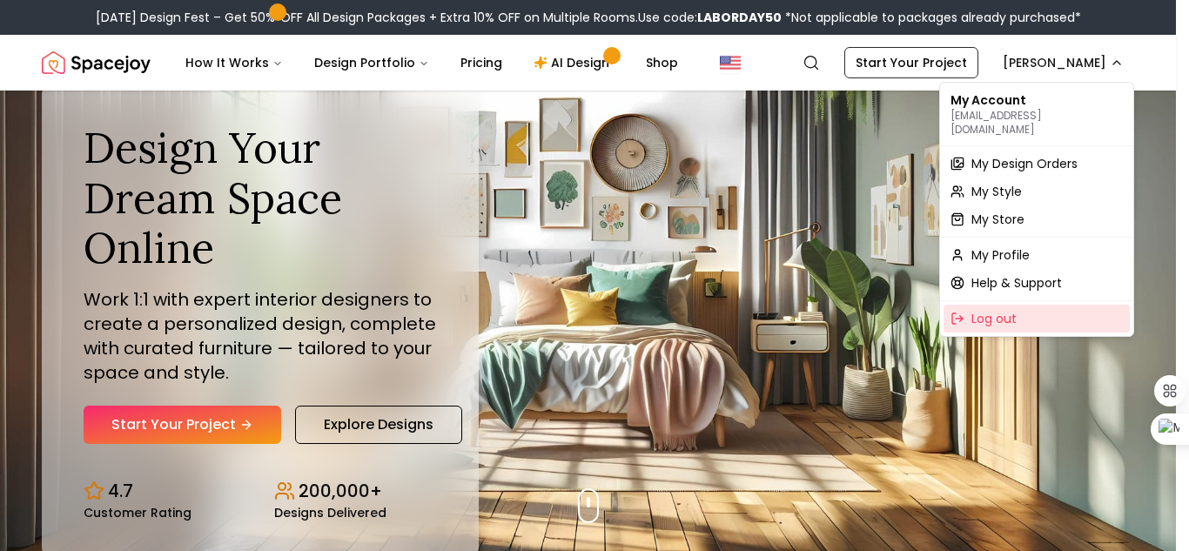
click at [1009, 316] on div "Log out" at bounding box center [1036, 319] width 186 height 28
